Goal: Task Accomplishment & Management: Manage account settings

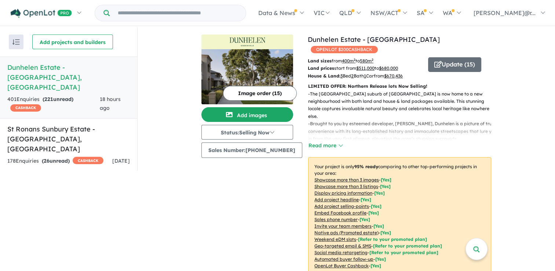
click at [83, 95] on div "401 Enquir ies ( 221 unread) CASHBACK" at bounding box center [53, 104] width 92 height 18
click at [55, 96] on strong "( 221 unread)" at bounding box center [58, 99] width 31 height 7
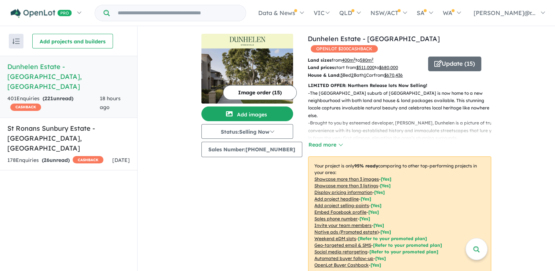
scroll to position [183, 0]
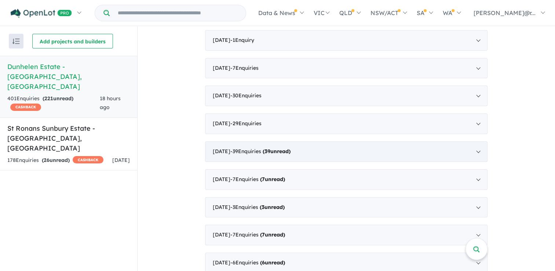
click at [278, 148] on strong "( 39 unread)" at bounding box center [277, 151] width 28 height 7
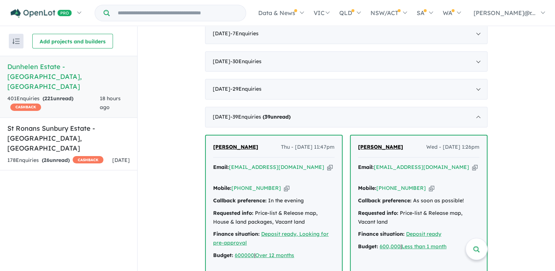
scroll to position [728, 0]
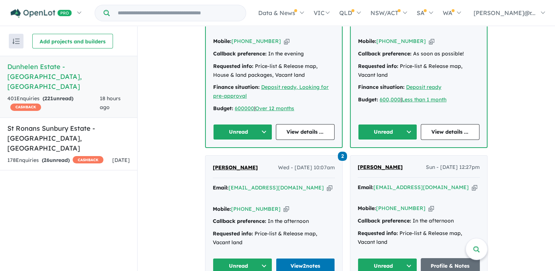
click at [254, 124] on button "Unread" at bounding box center [242, 132] width 59 height 16
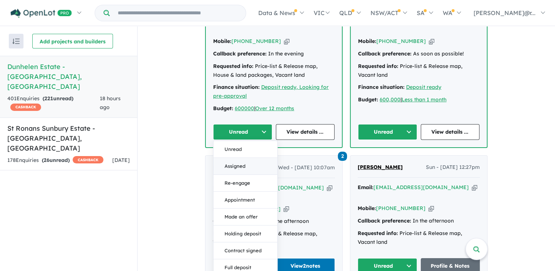
click at [245, 158] on button "Assigned" at bounding box center [246, 166] width 64 height 17
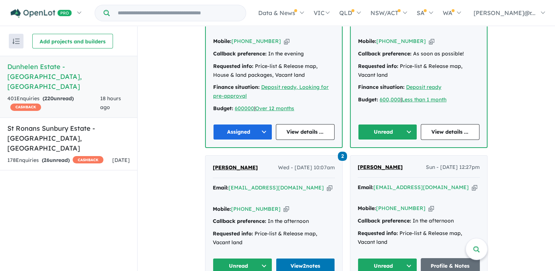
click at [380, 124] on button "Unread" at bounding box center [387, 132] width 59 height 16
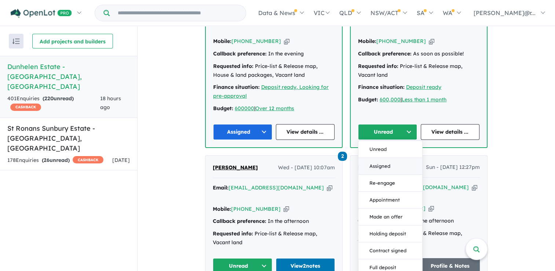
click at [376, 158] on button "Assigned" at bounding box center [390, 166] width 64 height 17
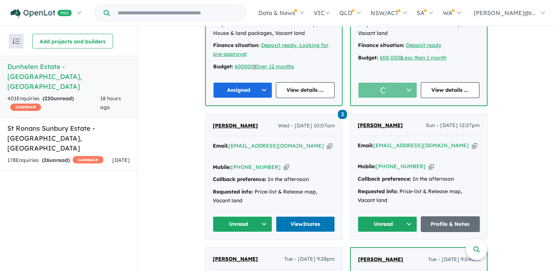
scroll to position [838, 0]
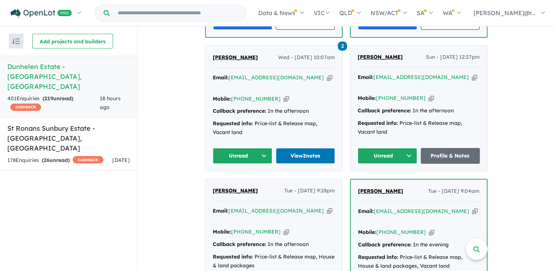
click at [244, 148] on button "Unread" at bounding box center [242, 156] width 59 height 16
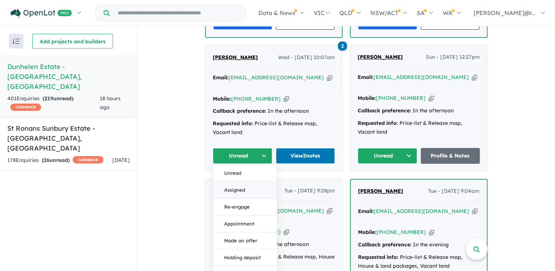
click at [239, 182] on button "Assigned" at bounding box center [245, 190] width 64 height 17
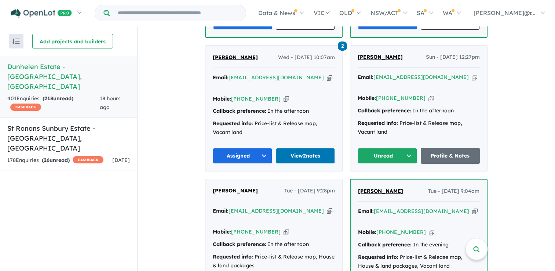
click at [391, 148] on button "Unread" at bounding box center [387, 156] width 59 height 16
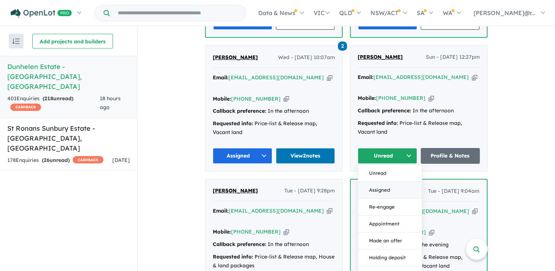
click at [383, 182] on button "Assigned" at bounding box center [390, 190] width 64 height 17
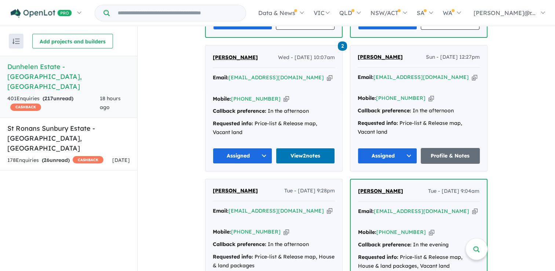
scroll to position [985, 0]
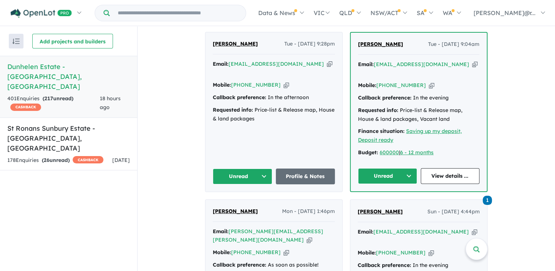
click at [245, 168] on button "Unread" at bounding box center [242, 176] width 59 height 16
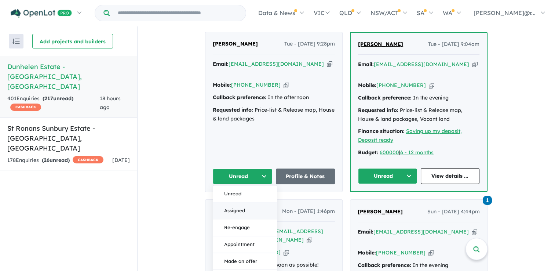
click at [245, 202] on button "Assigned" at bounding box center [245, 210] width 64 height 17
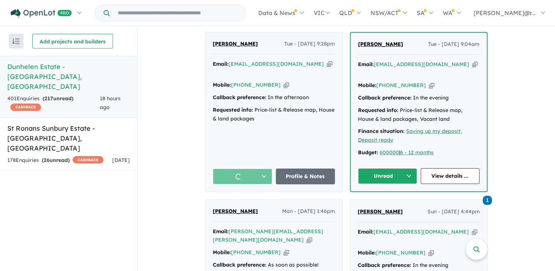
click at [399, 168] on button "Unread" at bounding box center [387, 176] width 59 height 16
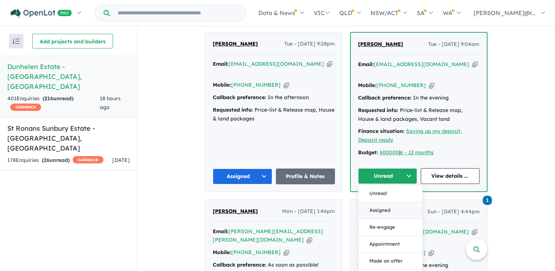
click at [387, 202] on button "Assigned" at bounding box center [390, 210] width 64 height 17
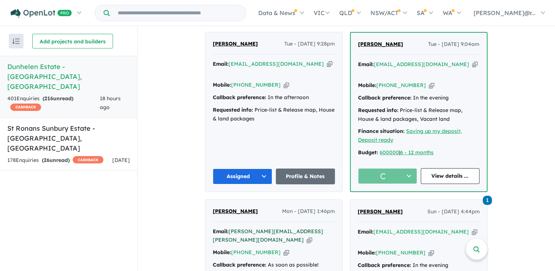
scroll to position [1095, 0]
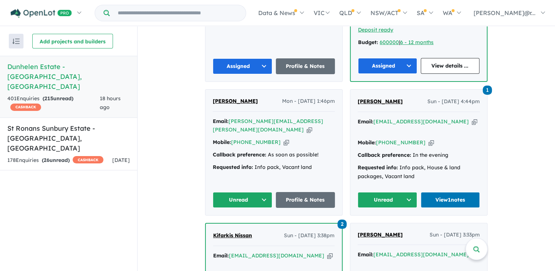
click at [247, 192] on button "Unread" at bounding box center [242, 200] width 59 height 16
click at [247, 225] on button "Assigned" at bounding box center [245, 233] width 64 height 17
click at [387, 192] on button "Unread" at bounding box center [387, 200] width 59 height 16
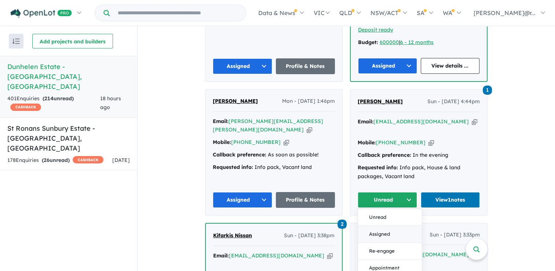
click at [386, 225] on button "Assigned" at bounding box center [390, 233] width 64 height 17
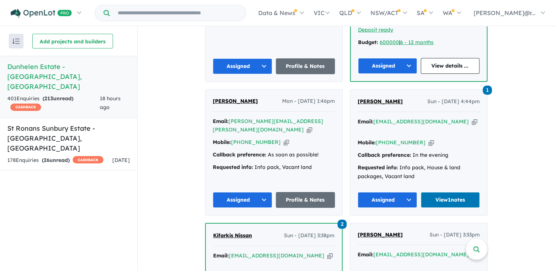
scroll to position [1242, 0]
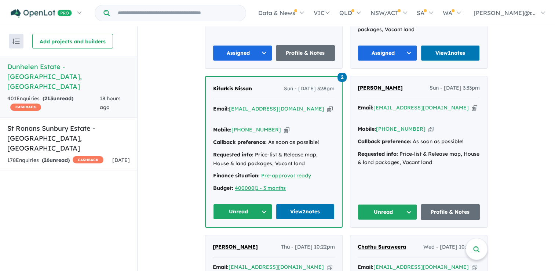
click at [245, 204] on button "Unread" at bounding box center [242, 212] width 59 height 16
click at [239, 237] on button "Assigned" at bounding box center [246, 245] width 64 height 17
click at [383, 204] on button "Unread" at bounding box center [387, 212] width 59 height 16
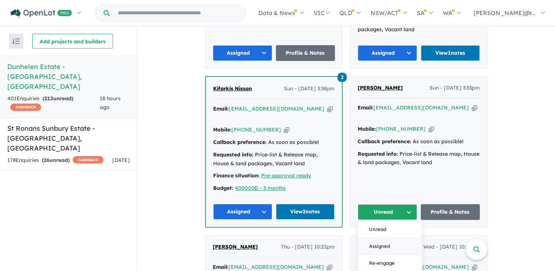
click at [382, 238] on button "Assigned" at bounding box center [390, 246] width 64 height 17
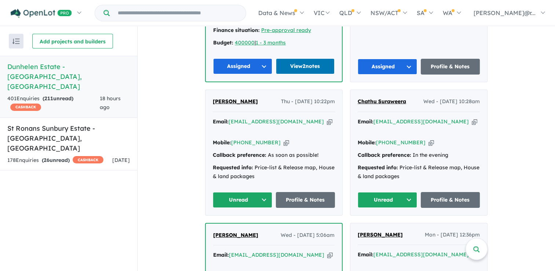
scroll to position [1388, 0]
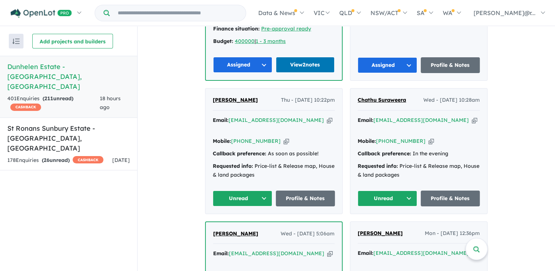
click at [241, 190] on button "Unread" at bounding box center [242, 198] width 59 height 16
click at [239, 224] on button "Assigned" at bounding box center [245, 232] width 64 height 17
drag, startPoint x: 395, startPoint y: 136, endPoint x: 397, endPoint y: 145, distance: 9.4
click at [395, 190] on button "Unread" at bounding box center [387, 198] width 59 height 16
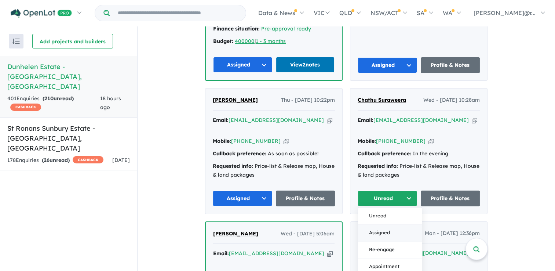
click at [385, 224] on button "Assigned" at bounding box center [390, 232] width 64 height 17
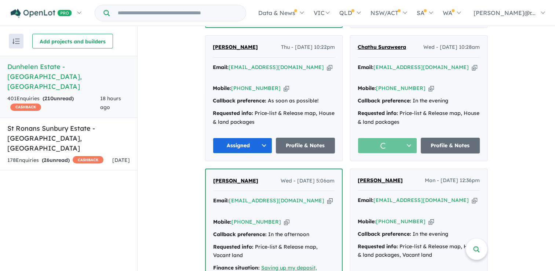
scroll to position [1498, 0]
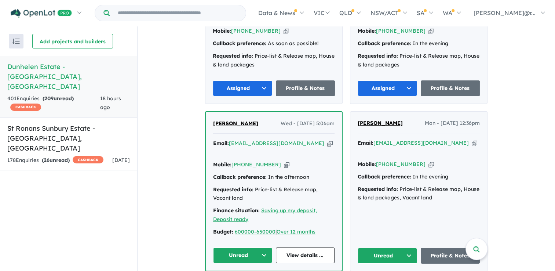
click at [245, 247] on button "Unread" at bounding box center [242, 255] width 59 height 16
drag, startPoint x: 392, startPoint y: 182, endPoint x: 393, endPoint y: 187, distance: 4.4
click at [393, 248] on button "Unread" at bounding box center [387, 256] width 59 height 16
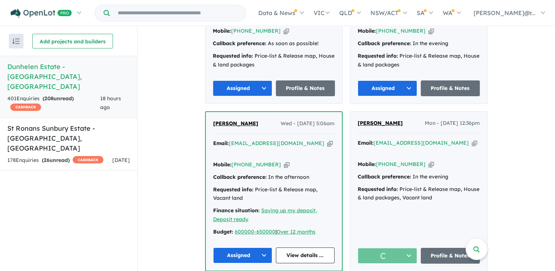
scroll to position [1645, 0]
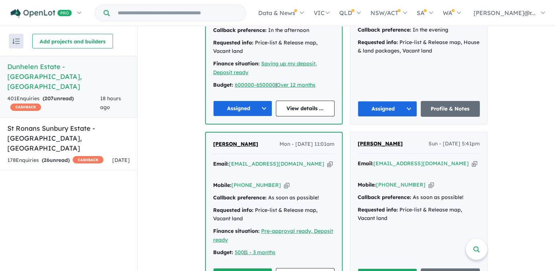
click at [226, 268] on button "Unread" at bounding box center [242, 276] width 59 height 16
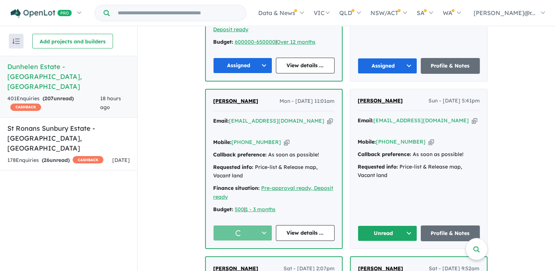
scroll to position [1718, 0]
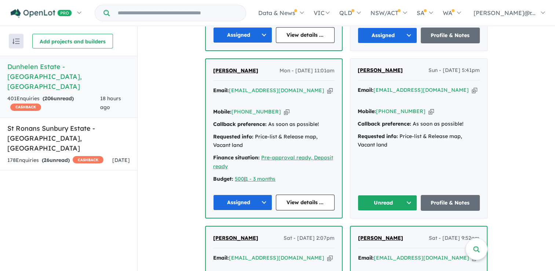
click at [380, 195] on button "Unread" at bounding box center [387, 203] width 59 height 16
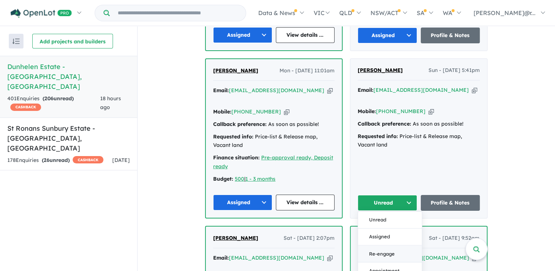
click at [376, 245] on button "Re-engage" at bounding box center [390, 253] width 64 height 17
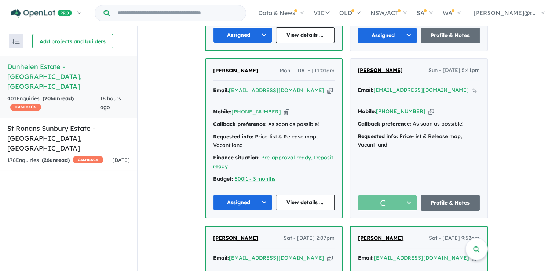
click at [376, 234] on span "[PERSON_NAME]" at bounding box center [380, 237] width 45 height 7
click at [387, 195] on button "Re-engage" at bounding box center [387, 203] width 59 height 16
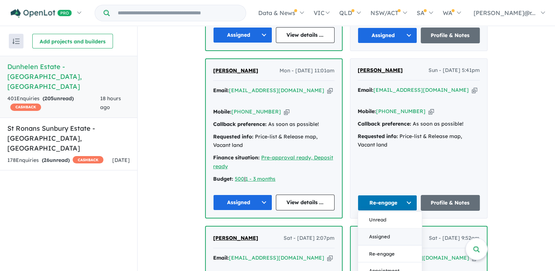
click at [383, 228] on button "Assigned" at bounding box center [390, 236] width 64 height 17
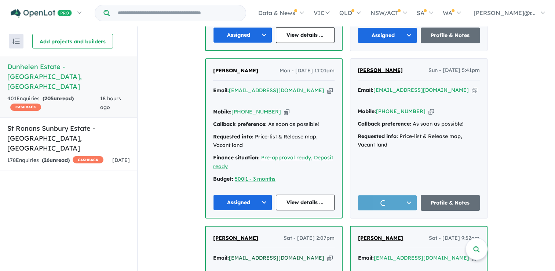
scroll to position [1829, 0]
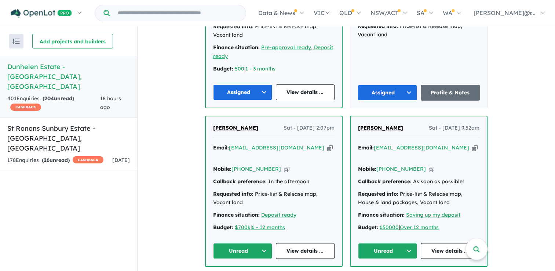
click at [243, 243] on button "Unread" at bounding box center [242, 251] width 59 height 16
click at [387, 243] on button "Unread" at bounding box center [387, 251] width 59 height 16
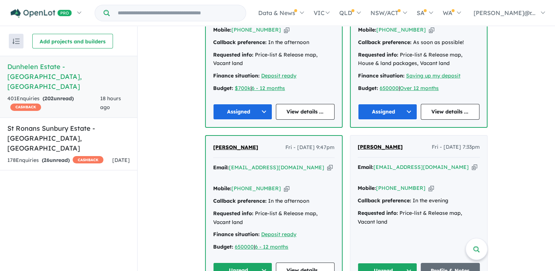
scroll to position [1975, 0]
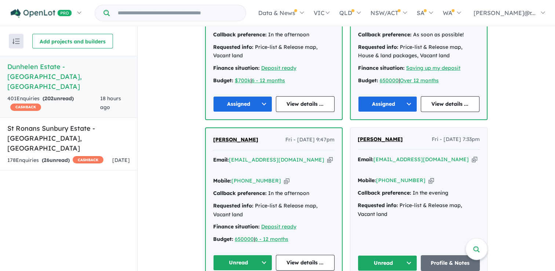
click at [241, 255] on button "Unread" at bounding box center [242, 263] width 59 height 16
click at [394, 255] on button "Unread" at bounding box center [387, 263] width 59 height 16
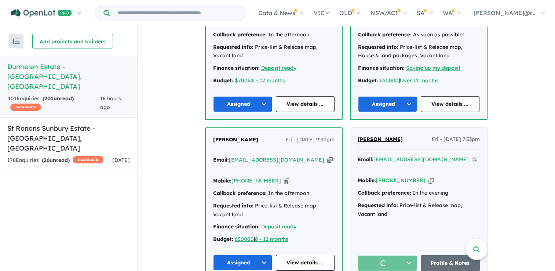
scroll to position [2122, 0]
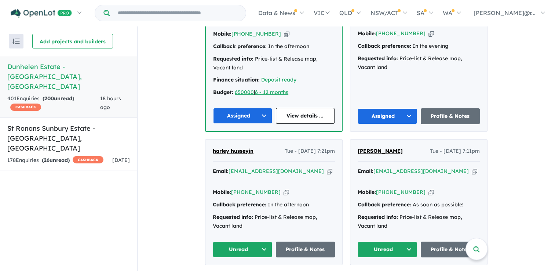
click at [245, 241] on button "Unread" at bounding box center [242, 249] width 59 height 16
click at [398, 241] on button "Unread" at bounding box center [387, 249] width 59 height 16
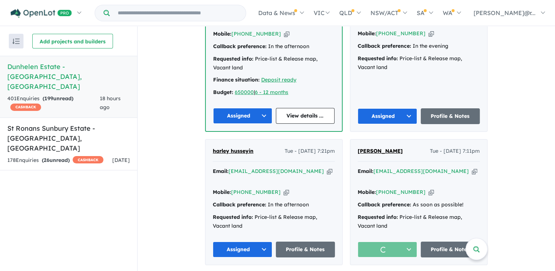
scroll to position [2269, 0]
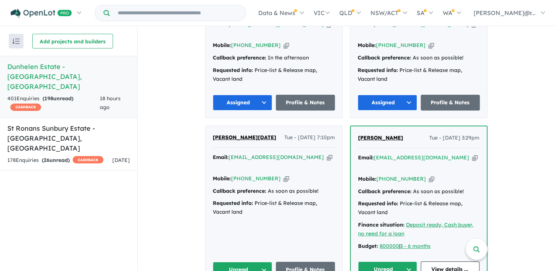
click at [256, 262] on button "Unread" at bounding box center [242, 270] width 59 height 16
click at [394, 261] on button "Unread" at bounding box center [387, 269] width 59 height 16
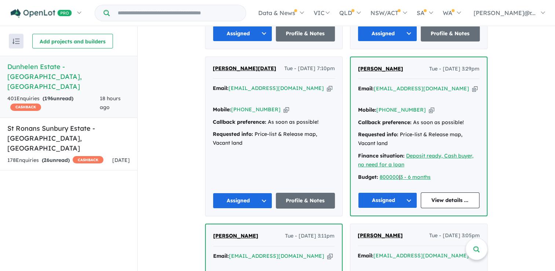
scroll to position [2379, 0]
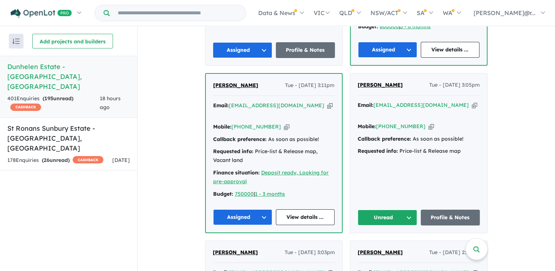
scroll to position [2489, 0]
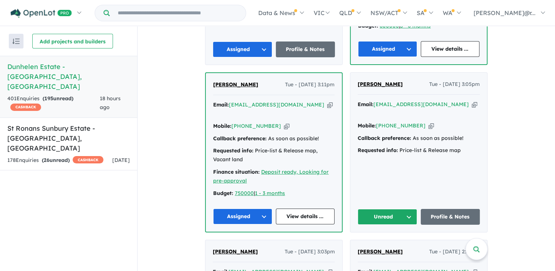
click at [405, 209] on button "Unread" at bounding box center [387, 217] width 59 height 16
click at [386, 243] on button "Assigned" at bounding box center [390, 251] width 64 height 17
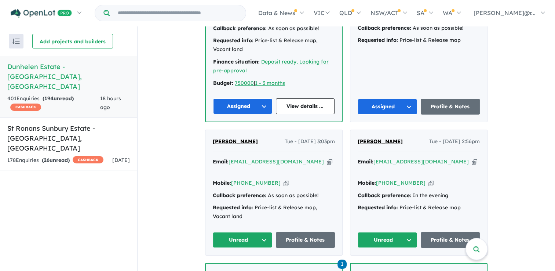
click at [246, 232] on button "Unread" at bounding box center [242, 240] width 59 height 16
click at [244, 266] on button "Assigned" at bounding box center [245, 274] width 64 height 17
click at [391, 232] on button "Unread" at bounding box center [387, 240] width 59 height 16
click at [382, 266] on button "Assigned" at bounding box center [390, 274] width 64 height 17
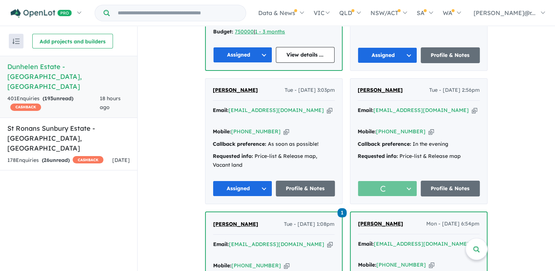
scroll to position [2709, 0]
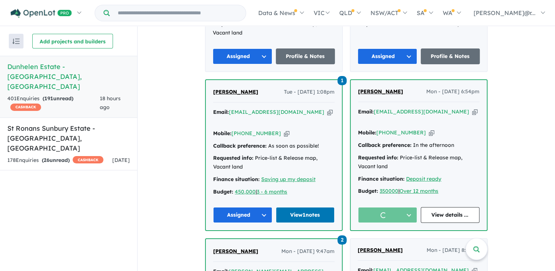
scroll to position [2856, 0]
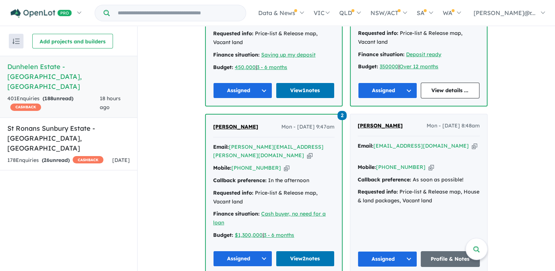
scroll to position [2966, 0]
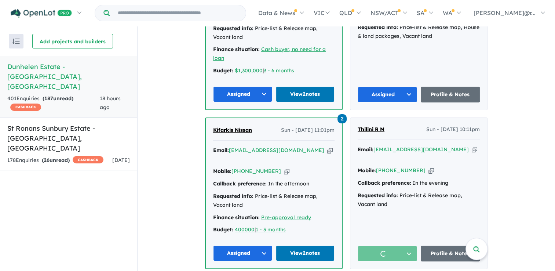
scroll to position [3076, 0]
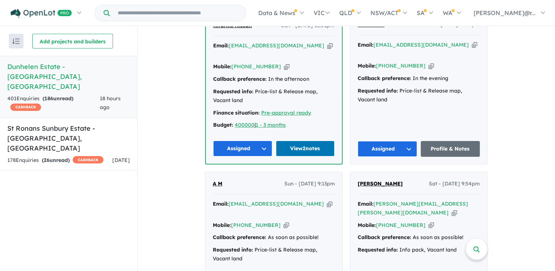
scroll to position [3186, 0]
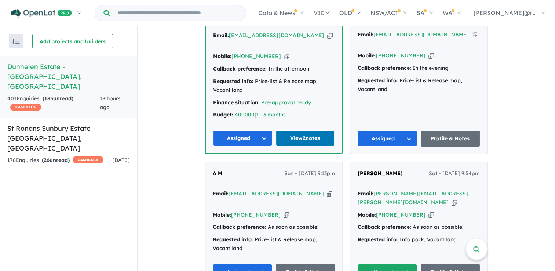
click at [404, 264] on button "Unread" at bounding box center [387, 272] width 59 height 16
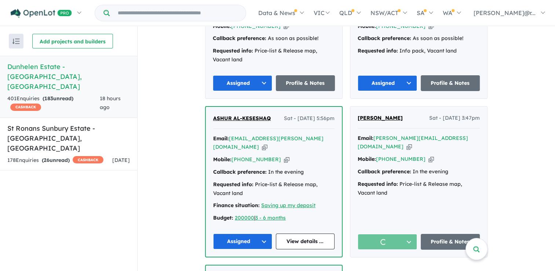
scroll to position [3406, 0]
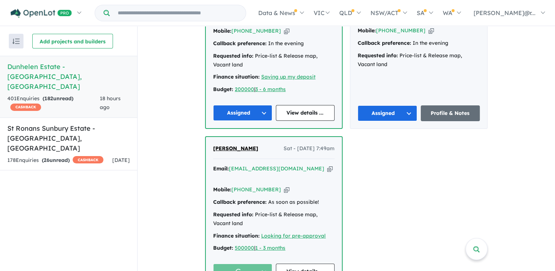
scroll to position [3516, 0]
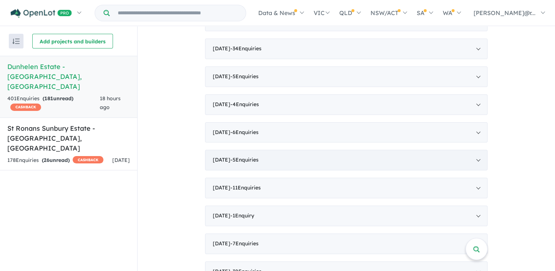
scroll to position [591, 0]
